Goal: Task Accomplishment & Management: Complete application form

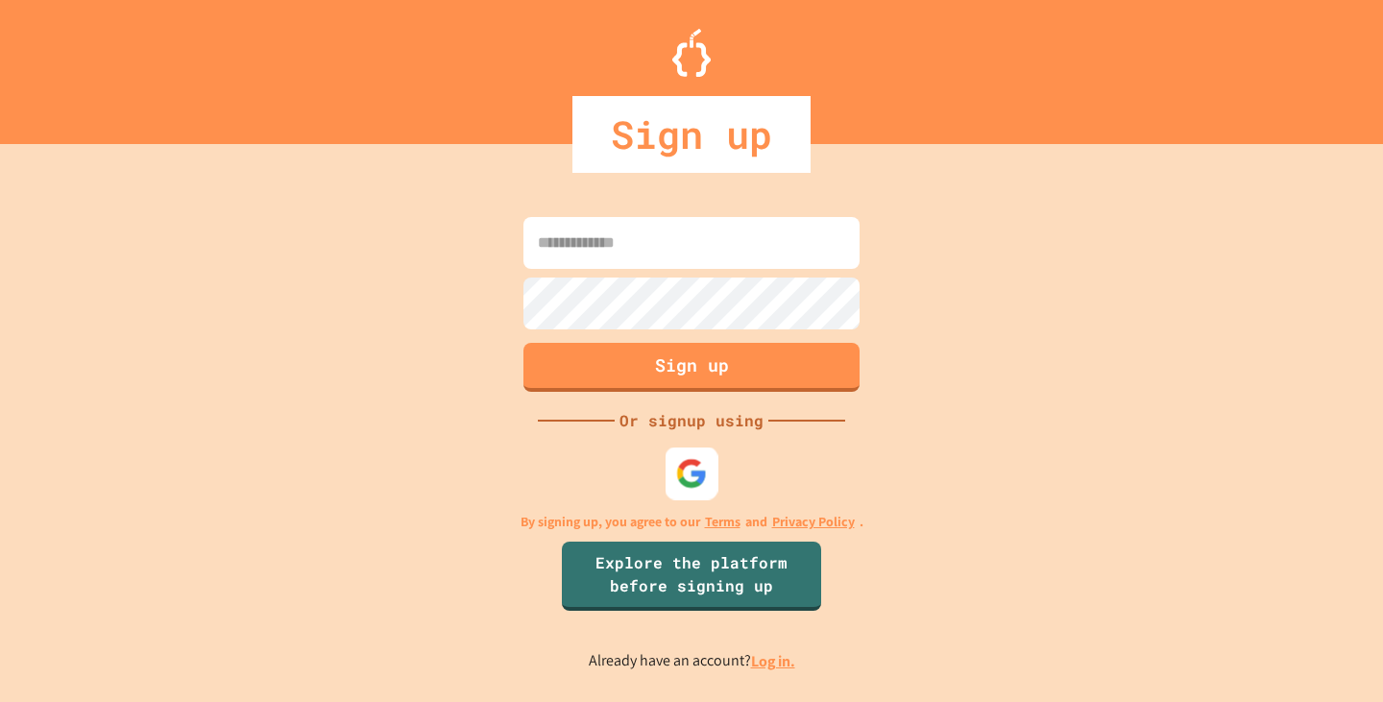
click at [696, 484] on img at bounding box center [692, 473] width 32 height 32
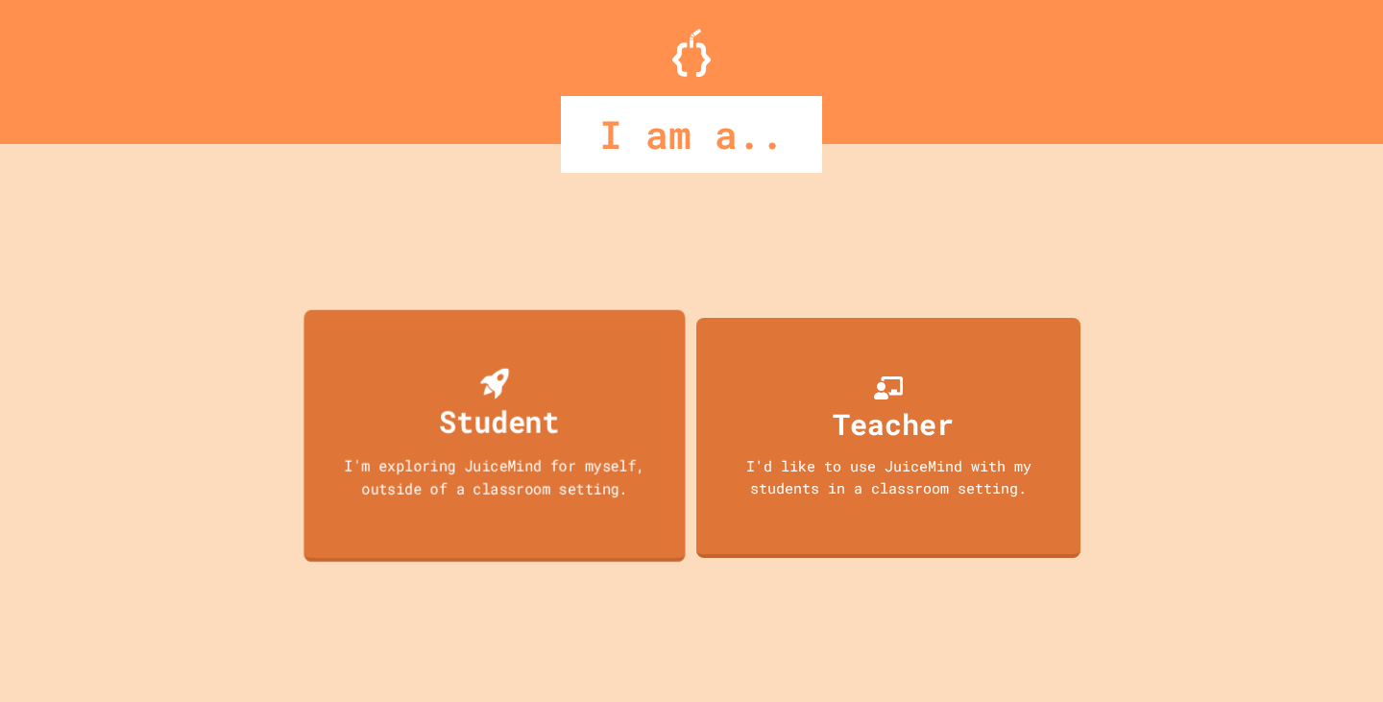
click at [560, 324] on div "Student I'm exploring JuiceMind for myself, outside of a classroom setting." at bounding box center [493, 435] width 381 height 253
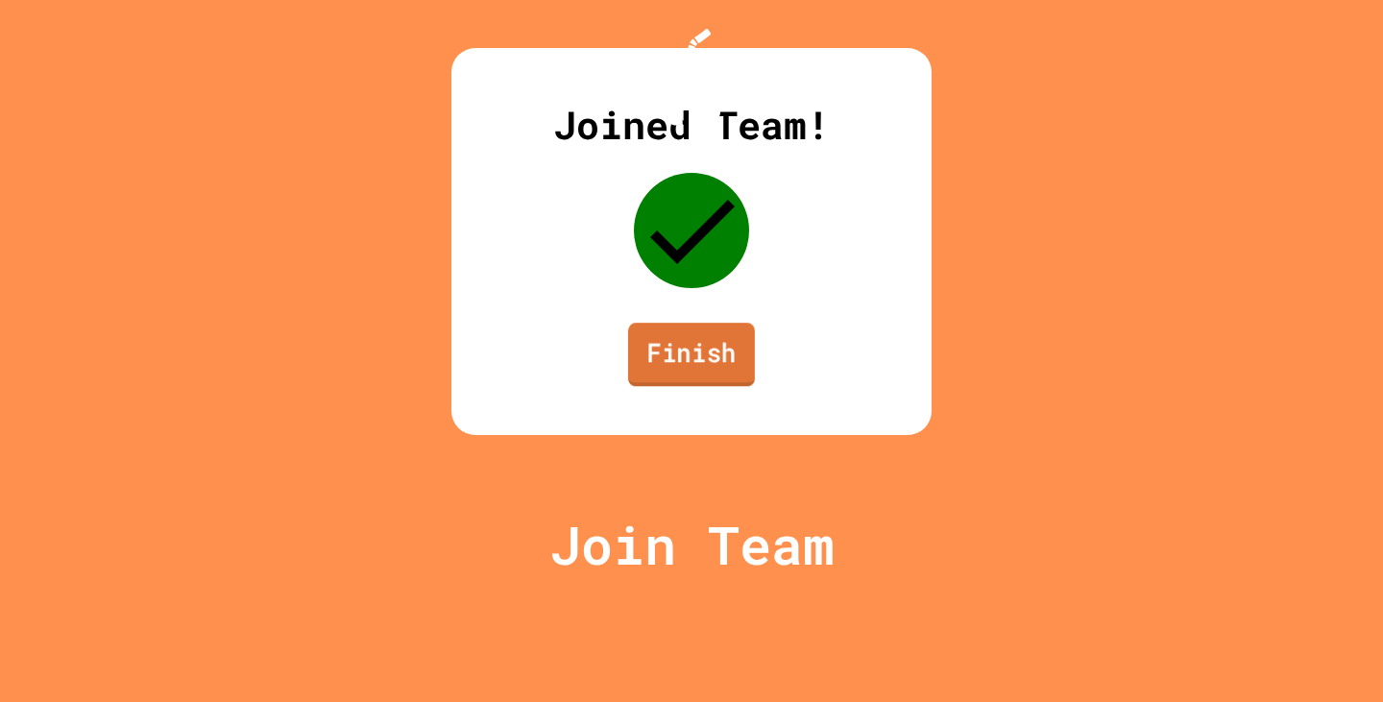
click at [673, 386] on link "Finish" at bounding box center [691, 354] width 127 height 63
